Goal: Task Accomplishment & Management: Manage account settings

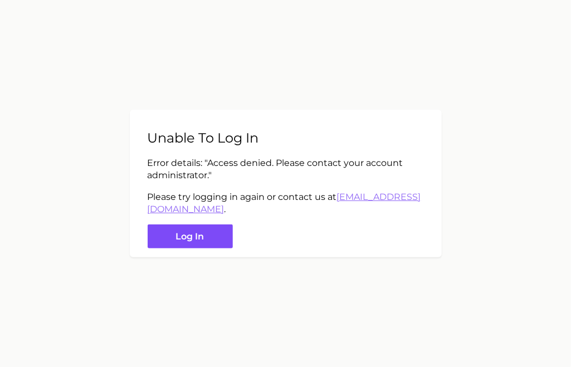
click at [193, 241] on button "Log in" at bounding box center [190, 236] width 85 height 24
